Goal: Task Accomplishment & Management: Manage account settings

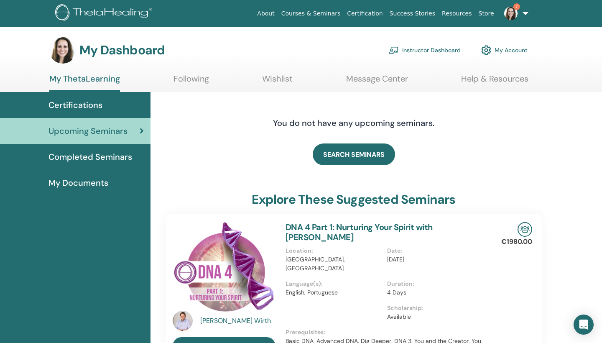
click at [429, 50] on link "Instructor Dashboard" at bounding box center [424, 50] width 72 height 18
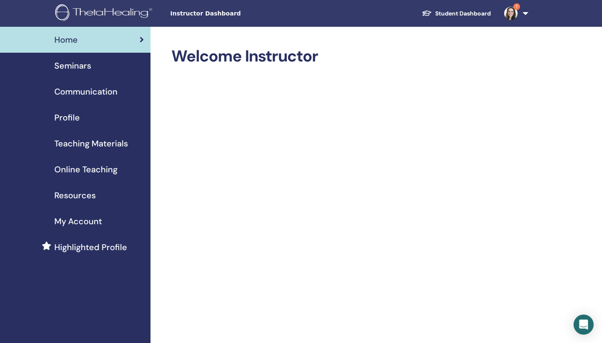
click at [81, 65] on span "Seminars" at bounding box center [72, 65] width 37 height 13
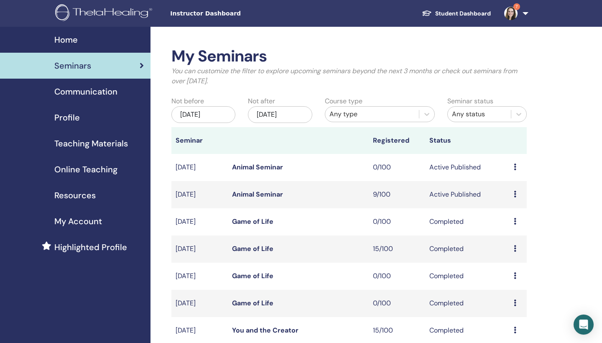
click at [272, 195] on link "Animal Seminar" at bounding box center [257, 194] width 51 height 9
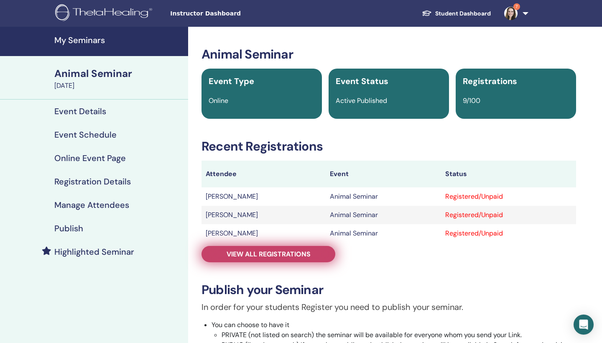
click at [277, 254] on span "View all registrations" at bounding box center [268, 253] width 84 height 9
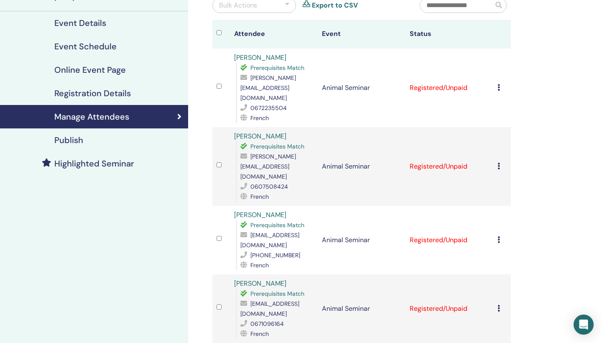
scroll to position [89, 0]
